Goal: Task Accomplishment & Management: Manage account settings

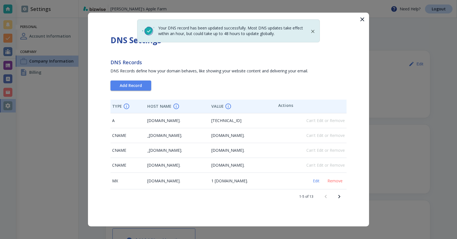
scroll to position [248, 0]
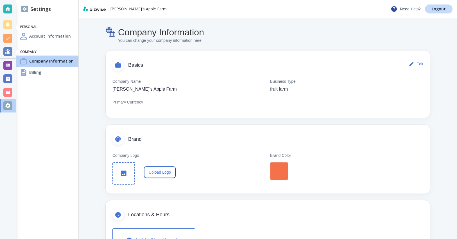
click at [31, 73] on h4 "Billing" at bounding box center [35, 72] width 12 height 6
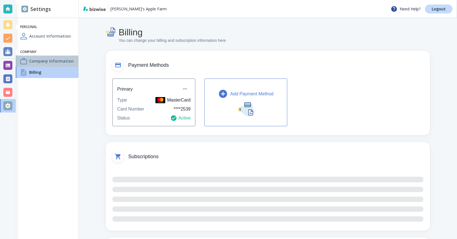
click at [39, 60] on h4 "Company Information" at bounding box center [51, 61] width 44 height 6
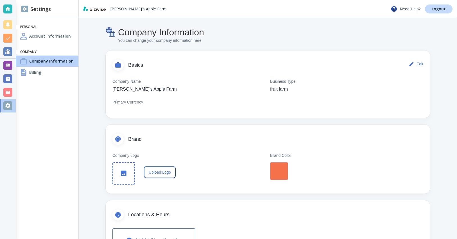
click at [37, 68] on div "Billing" at bounding box center [47, 72] width 63 height 11
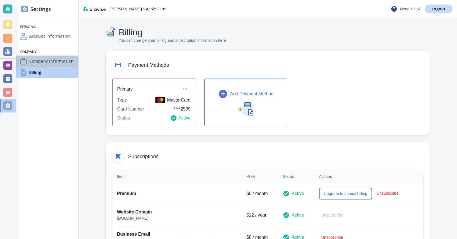
click at [42, 56] on div "Company Information" at bounding box center [47, 61] width 63 height 11
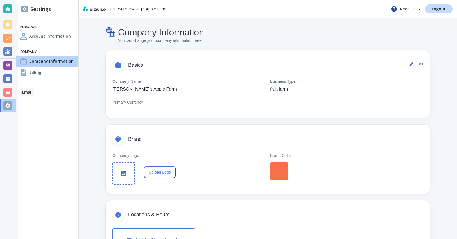
click at [15, 94] on div at bounding box center [8, 92] width 16 height 13
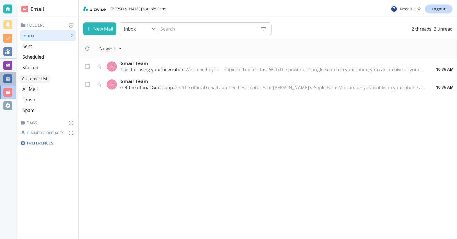
click at [11, 79] on div at bounding box center [7, 78] width 9 height 9
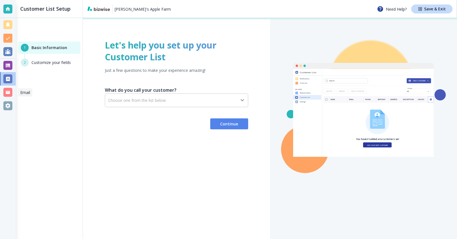
click at [10, 97] on div at bounding box center [7, 92] width 9 height 9
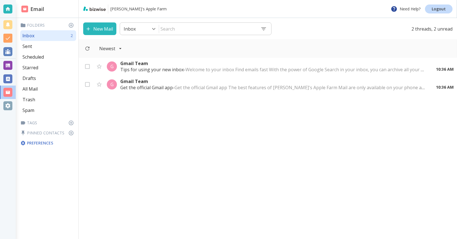
click at [5, 108] on div at bounding box center [7, 105] width 9 height 9
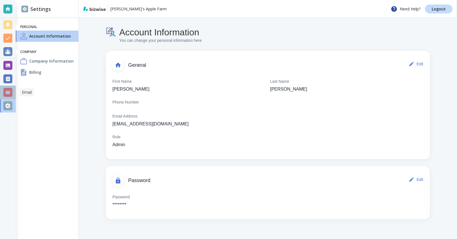
click at [9, 94] on div at bounding box center [7, 92] width 9 height 9
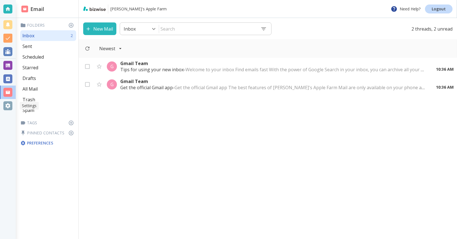
click at [11, 111] on div at bounding box center [8, 105] width 16 height 13
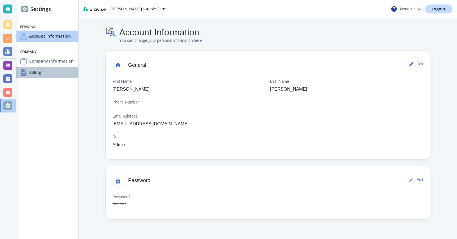
click at [53, 68] on div "Billing" at bounding box center [47, 72] width 63 height 11
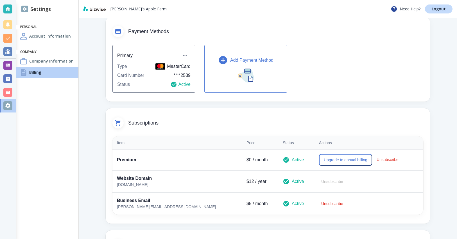
scroll to position [43, 0]
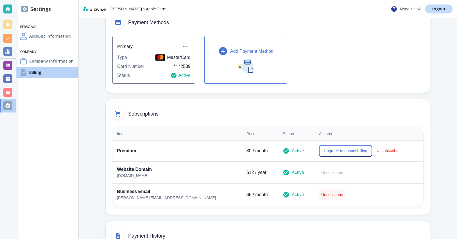
click at [319, 196] on button "Unsubscribe" at bounding box center [332, 194] width 26 height 11
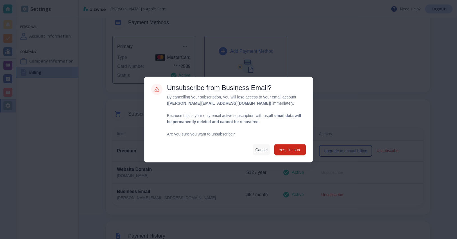
click at [255, 152] on button "Cancel" at bounding box center [261, 149] width 17 height 11
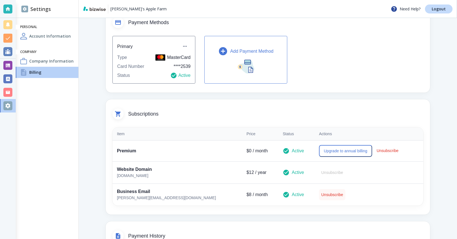
click at [319, 194] on button "Unsubscribe" at bounding box center [332, 194] width 26 height 11
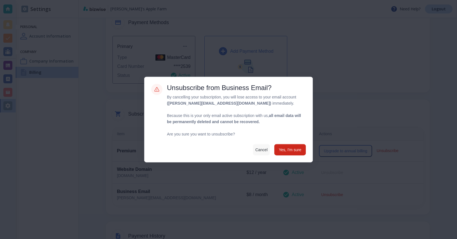
click at [254, 151] on button "Cancel" at bounding box center [261, 149] width 17 height 11
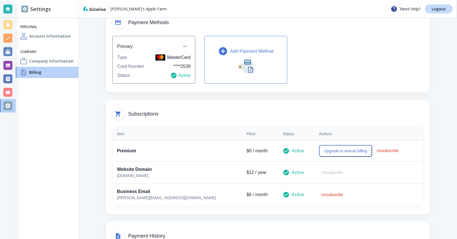
scroll to position [0, 0]
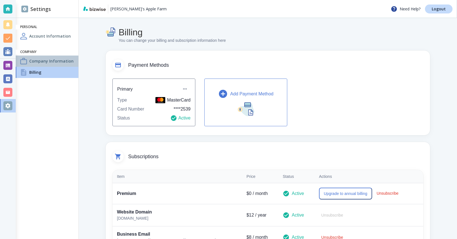
click at [56, 56] on div "Company Information" at bounding box center [47, 61] width 63 height 11
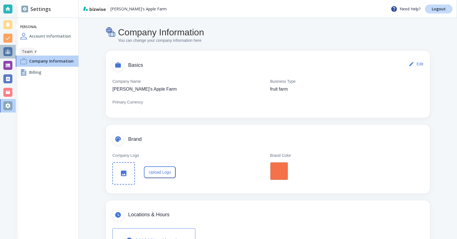
click at [12, 49] on div at bounding box center [7, 51] width 9 height 9
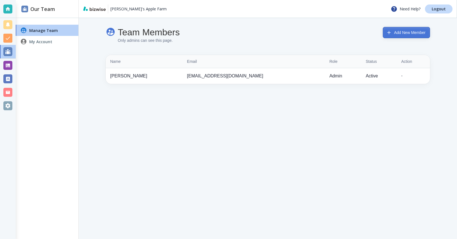
click at [394, 37] on button "Add New Member" at bounding box center [406, 32] width 47 height 11
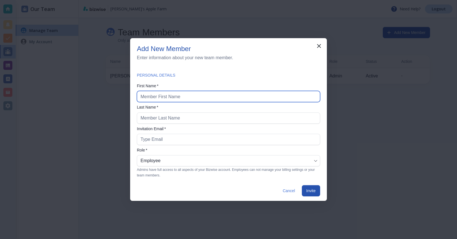
click at [210, 98] on input "text" at bounding box center [229, 96] width 176 height 11
type input "foo"
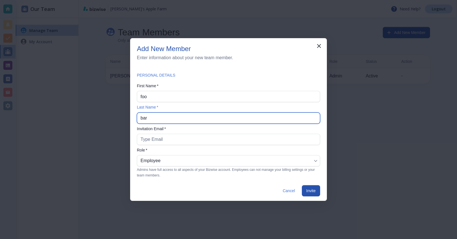
type input "bar"
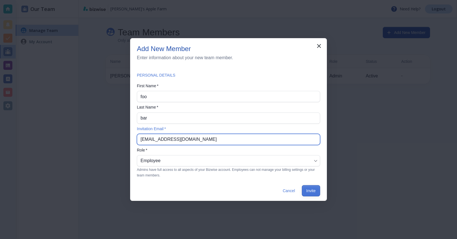
type input "antonio+email3@bizwise.com"
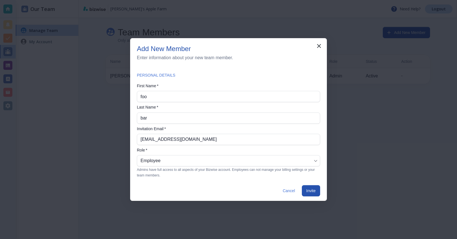
drag, startPoint x: 314, startPoint y: 191, endPoint x: 313, endPoint y: 162, distance: 28.1
click at [313, 162] on div "Add New Member Enter information about your new team member. PERSONAL DETAILS F…" at bounding box center [228, 119] width 197 height 163
click at [313, 0] on body "Antonio's Apple Farm Need Help? Logout Our Team Manage Team My Account Team Mem…" at bounding box center [228, 0] width 457 height 0
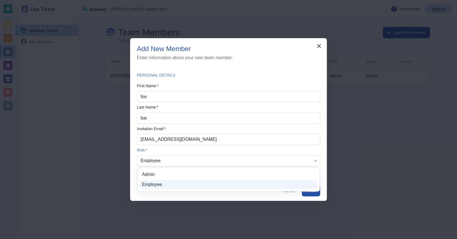
click at [299, 176] on li "Admin" at bounding box center [229, 174] width 178 height 9
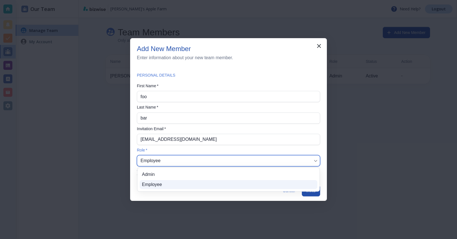
type input "ADMIN"
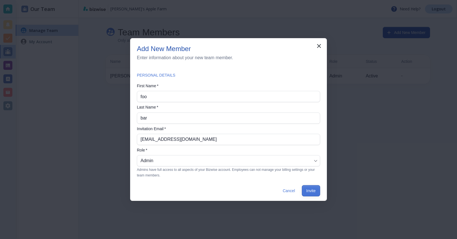
click at [311, 188] on button "Invite" at bounding box center [311, 190] width 18 height 11
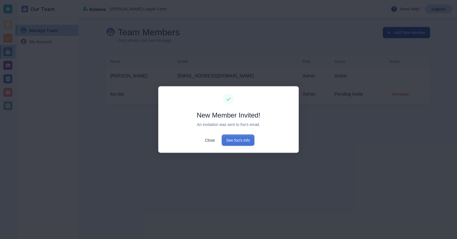
click at [244, 139] on button "See foo's info" at bounding box center [238, 140] width 33 height 11
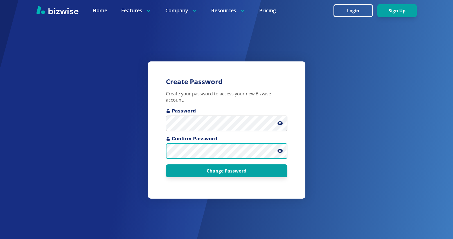
click at [166, 165] on button "Change Password" at bounding box center [226, 171] width 121 height 13
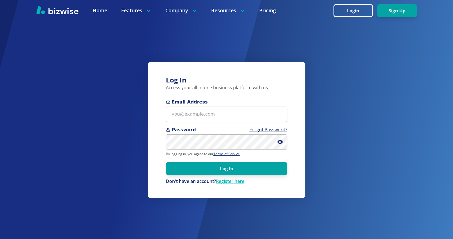
click at [232, 74] on div "Log In Access your all-in-one business platform with us. Email Address Password…" at bounding box center [226, 130] width 157 height 136
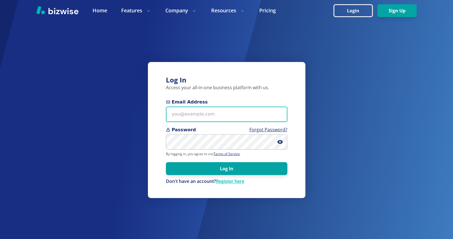
type input "antonio@bizwise.com"
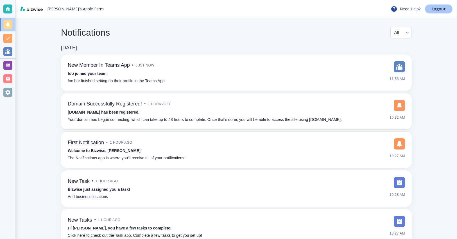
click at [434, 12] on link "Logout" at bounding box center [439, 8] width 28 height 9
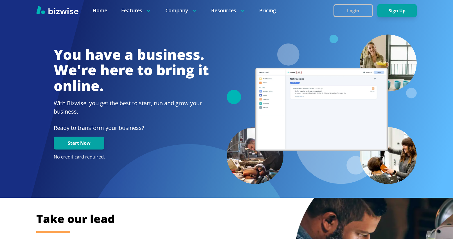
click at [365, 14] on button "Login" at bounding box center [352, 10] width 39 height 13
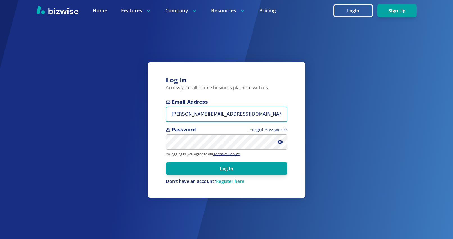
click at [219, 110] on input "antonio@bizwise.com" at bounding box center [226, 114] width 121 height 15
click at [186, 112] on input "antonio@bizwise.com" at bounding box center [226, 114] width 121 height 15
type input "antonio+email3@bizwise.com"
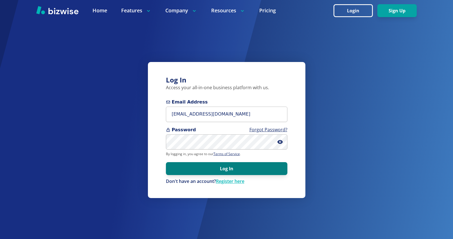
click at [188, 168] on button "Log In" at bounding box center [226, 168] width 121 height 13
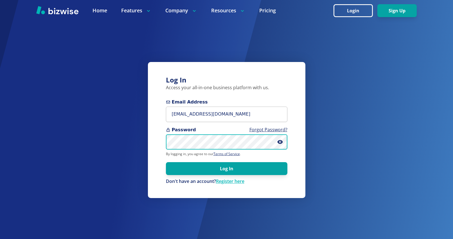
click at [166, 162] on button "Log In" at bounding box center [226, 168] width 121 height 13
